Goal: Find specific page/section: Find specific page/section

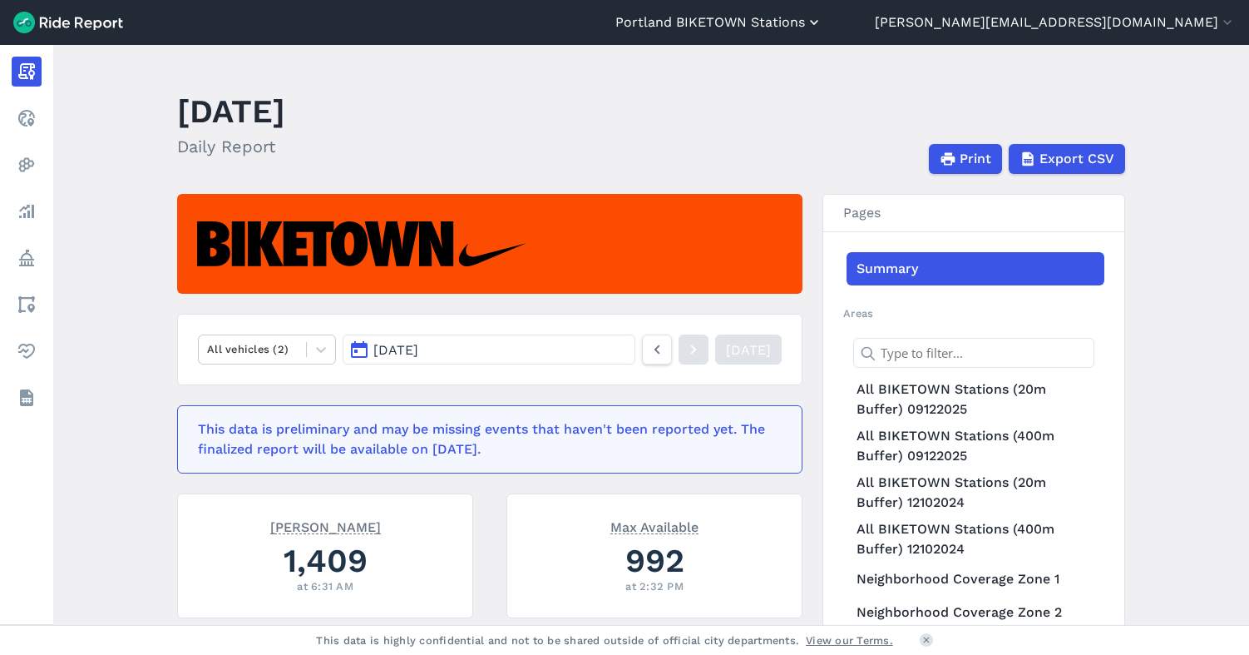
click at [823, 18] on button "Portland BIKETOWN Stations" at bounding box center [718, 22] width 207 height 20
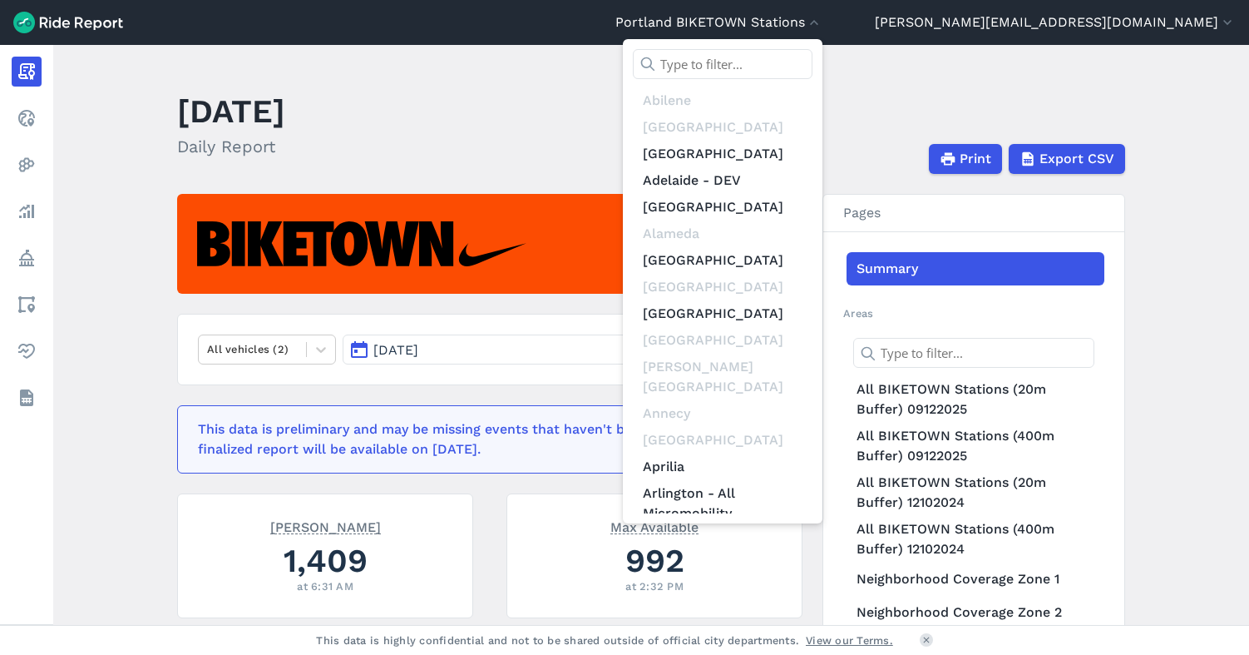
click at [813, 60] on input "text" at bounding box center [723, 64] width 180 height 30
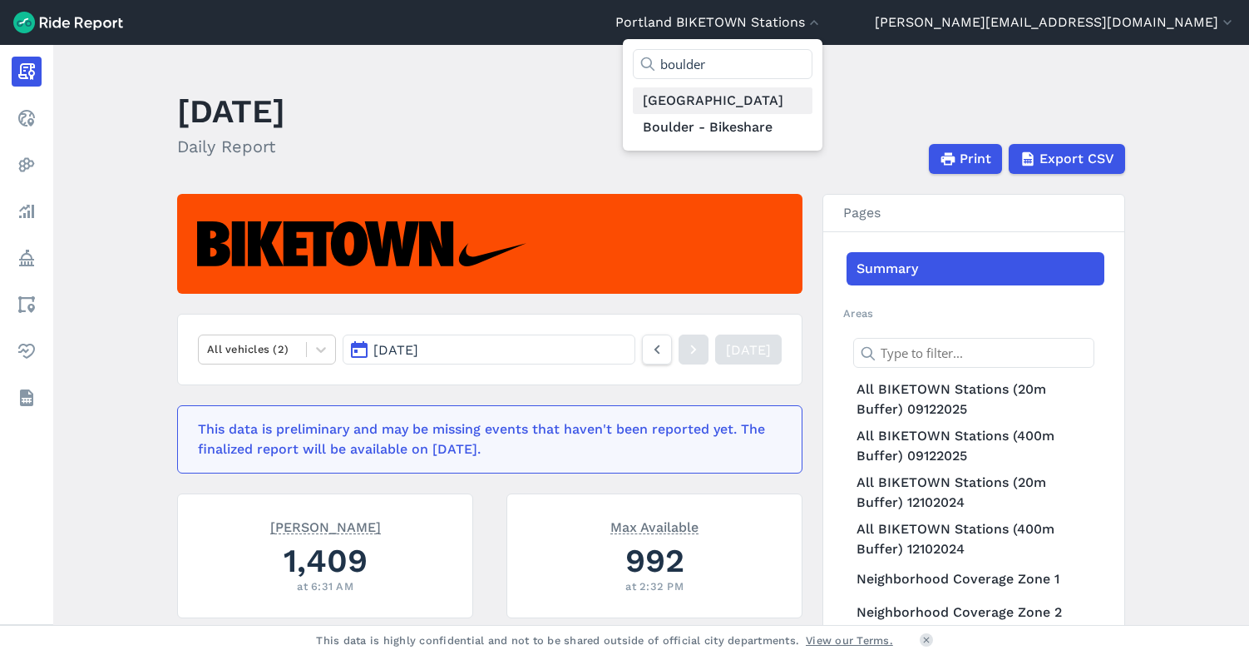
type input "boulder"
click at [813, 100] on link "[GEOGRAPHIC_DATA]" at bounding box center [723, 100] width 180 height 27
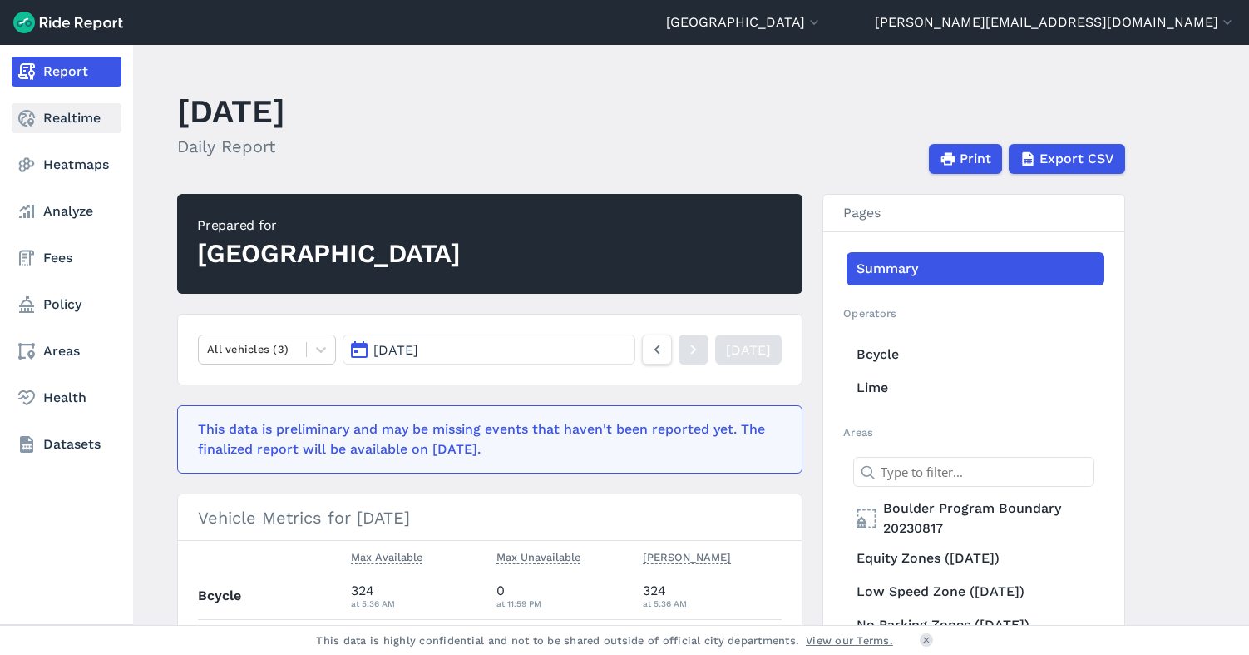
click at [27, 117] on icon at bounding box center [27, 118] width 20 height 20
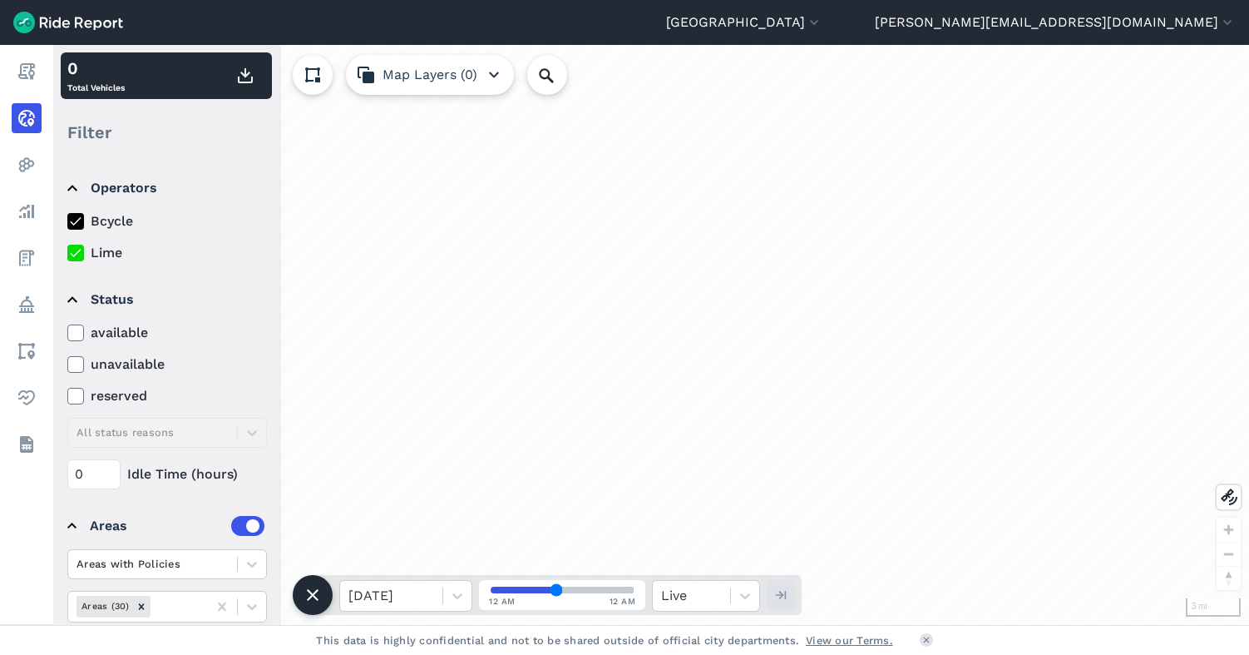
click at [74, 255] on use at bounding box center [75, 253] width 11 height 8
click at [67, 254] on input "Lime" at bounding box center [67, 248] width 0 height 11
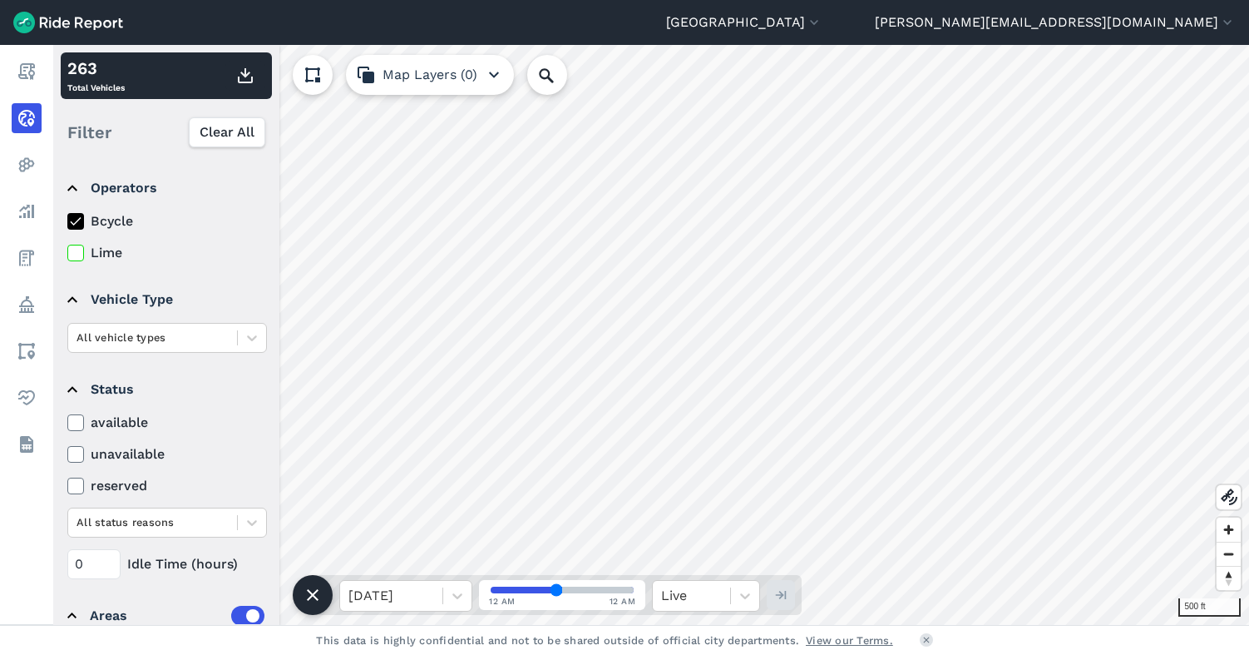
click at [305, 71] on icon at bounding box center [313, 75] width 20 height 20
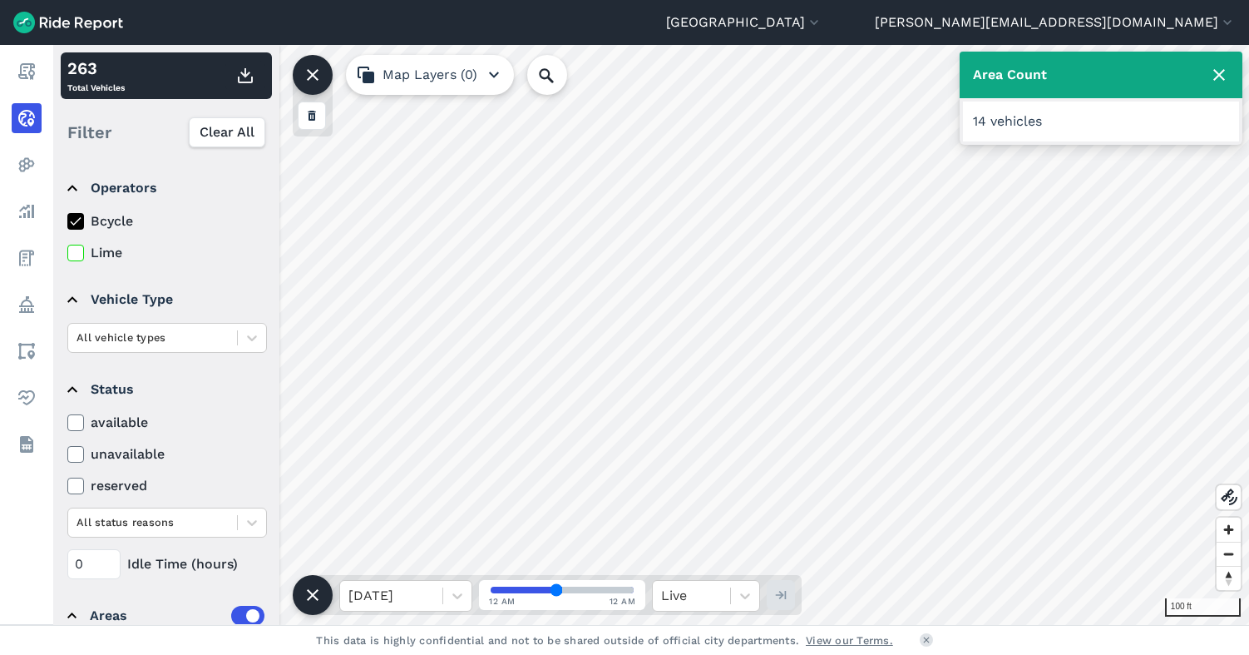
click at [309, 113] on use at bounding box center [311, 116] width 7 height 10
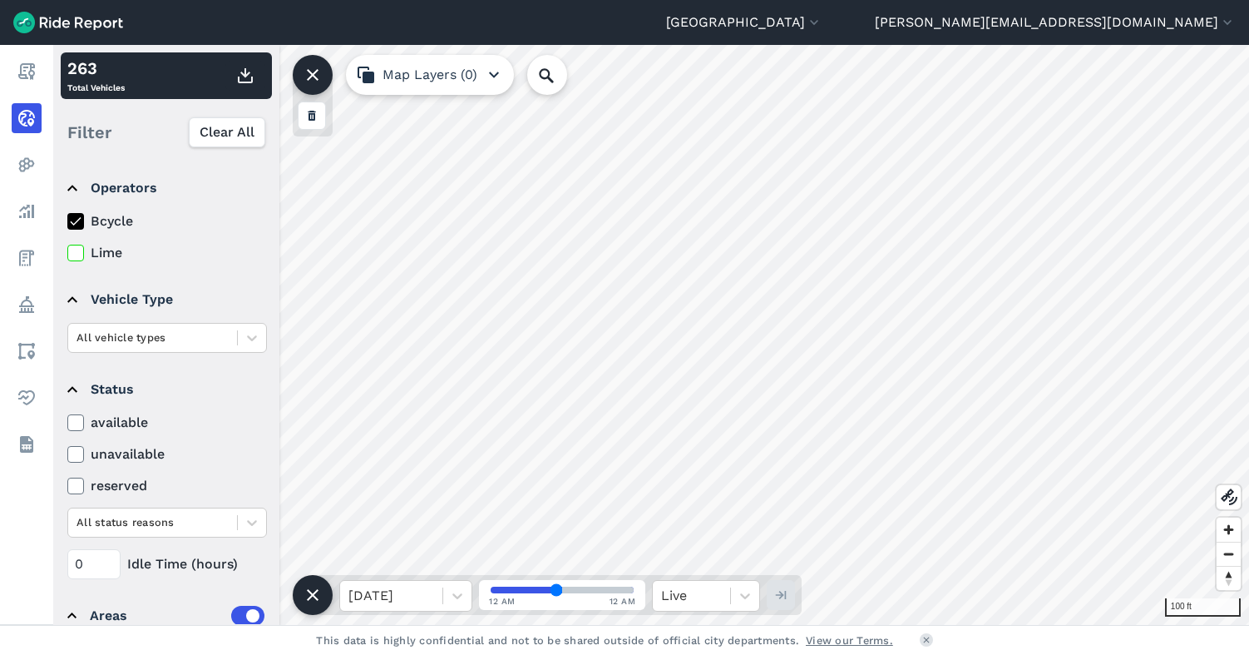
click at [320, 72] on icon at bounding box center [313, 75] width 20 height 20
